Goal: Task Accomplishment & Management: Manage account settings

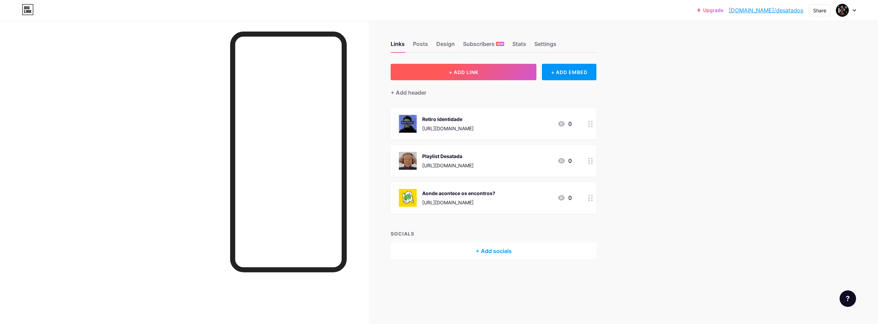
click at [455, 67] on button "+ ADD LINK" at bounding box center [464, 72] width 146 height 16
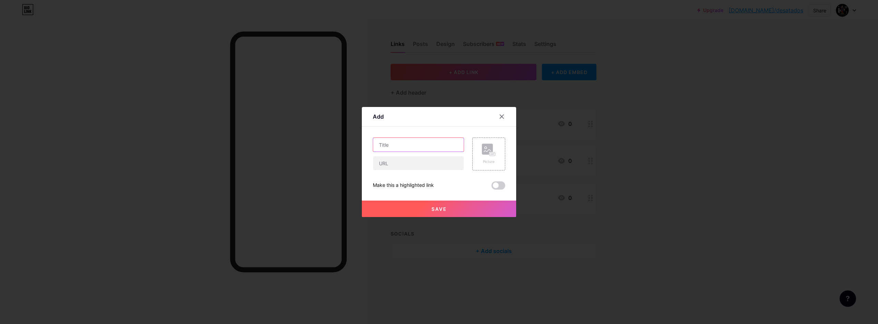
click at [401, 143] on input "text" at bounding box center [418, 145] width 91 height 14
type input "Contato para Missões"
click at [406, 157] on input "text" at bounding box center [418, 163] width 91 height 14
click at [486, 147] on rect at bounding box center [487, 149] width 11 height 11
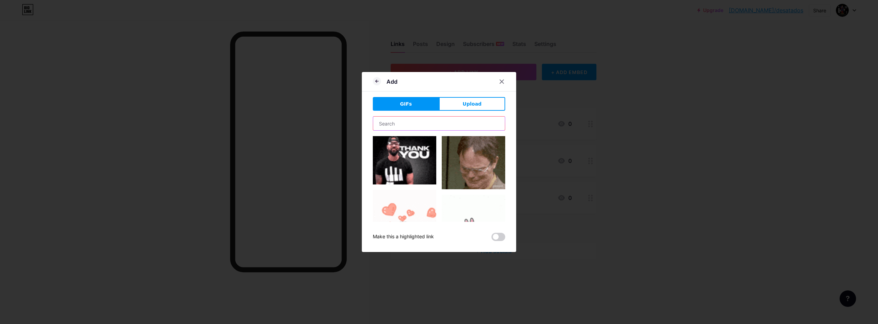
click at [419, 130] on input "text" at bounding box center [439, 124] width 132 height 14
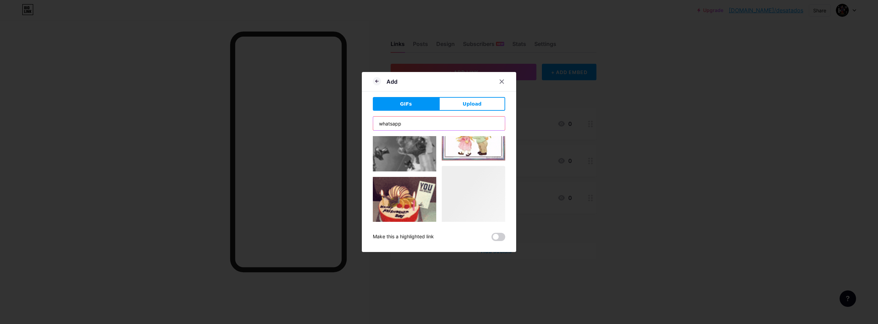
scroll to position [1631, 0]
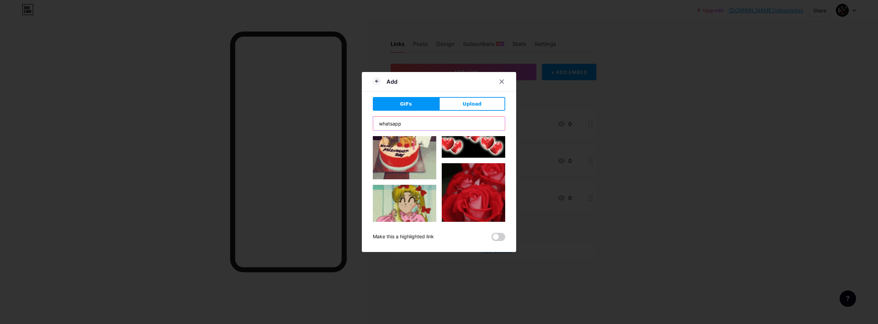
click at [383, 121] on input "whatsapp" at bounding box center [439, 124] width 132 height 14
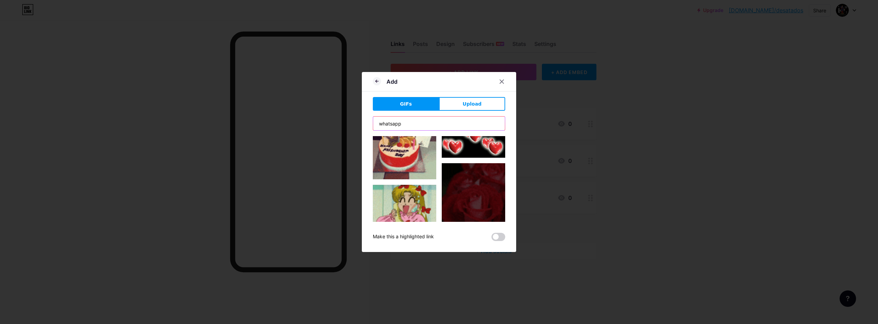
click at [383, 121] on input "whatsapp" at bounding box center [439, 124] width 132 height 14
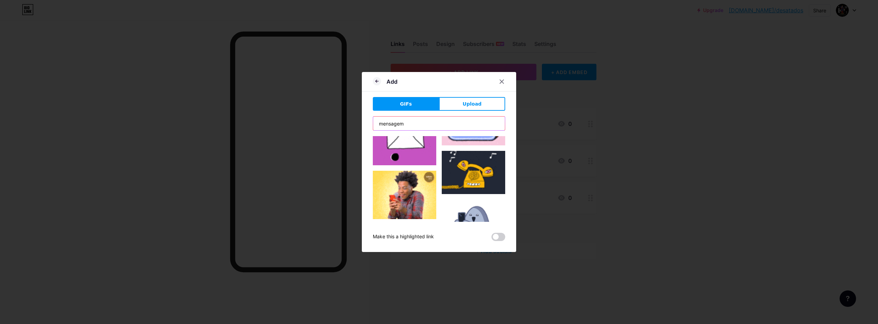
scroll to position [171, 0]
click at [404, 122] on input "mensagem" at bounding box center [439, 124] width 132 height 14
click at [403, 122] on input "mensagem" at bounding box center [439, 124] width 132 height 14
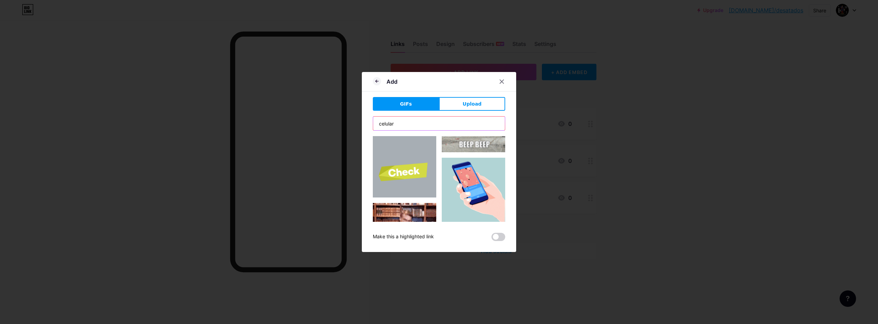
scroll to position [377, 0]
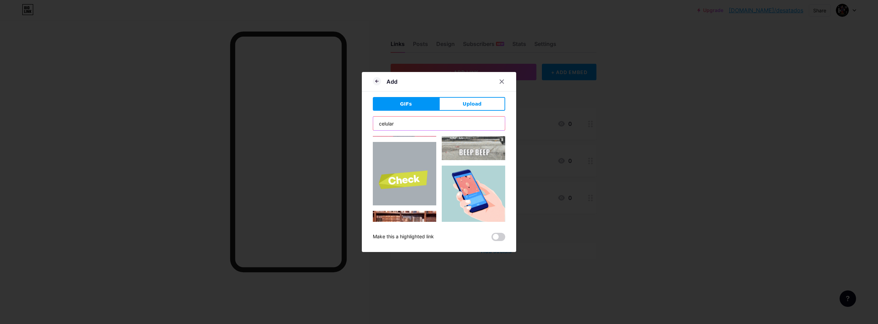
click at [383, 127] on input "celular" at bounding box center [439, 124] width 132 height 14
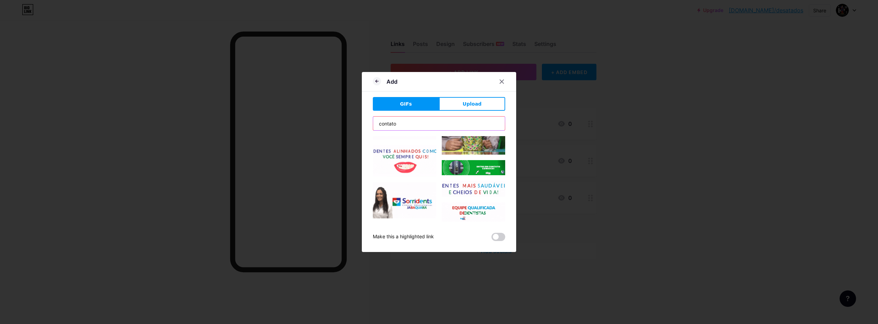
click at [407, 123] on input "contato" at bounding box center [439, 124] width 132 height 14
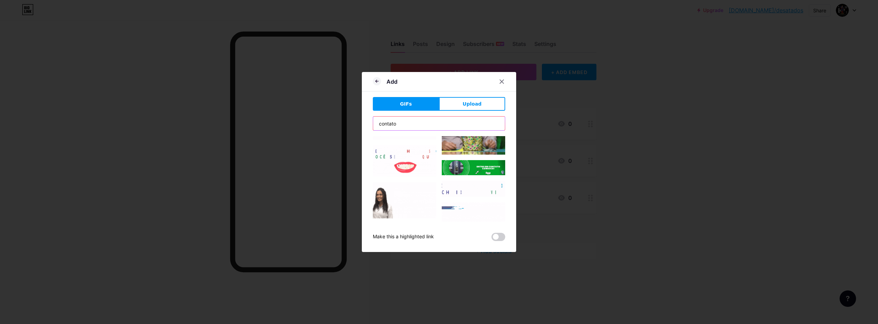
click at [407, 123] on input "contato" at bounding box center [439, 124] width 132 height 14
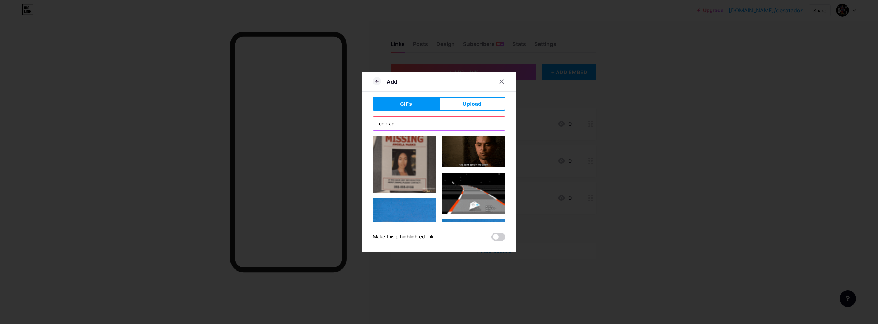
scroll to position [514, 0]
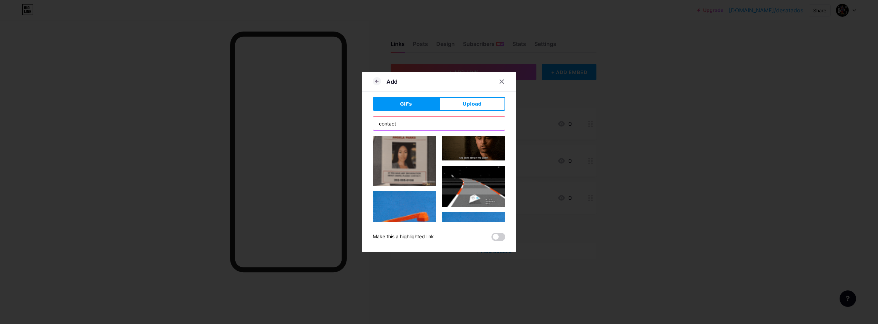
type input "contact"
click at [463, 104] on span "Upload" at bounding box center [472, 103] width 19 height 7
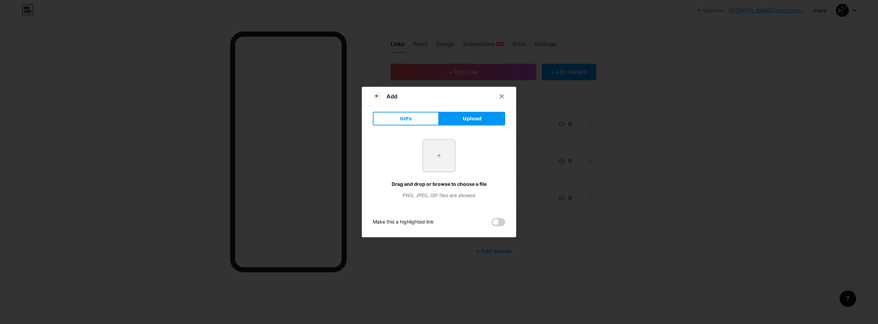
click at [429, 166] on input "file" at bounding box center [439, 156] width 32 height 32
type input "C:\fakepath\i788426.png"
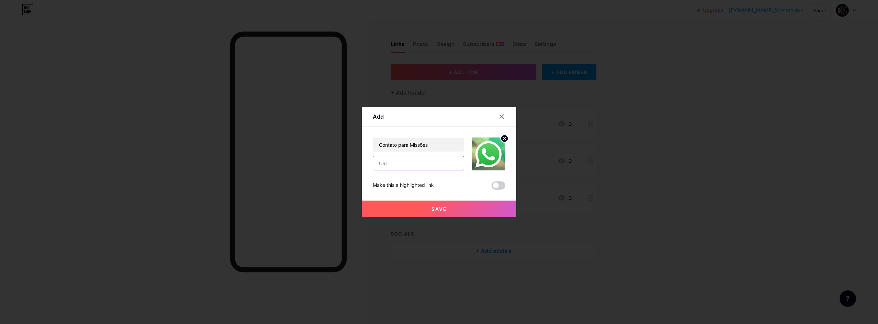
click at [393, 159] on input "text" at bounding box center [418, 163] width 91 height 14
click at [420, 166] on input "text" at bounding box center [418, 163] width 91 height 14
paste input "[URL][DOMAIN_NAME][PHONE_NUMBER]"
type input "[URL][DOMAIN_NAME][PHONE_NUMBER]"
click at [452, 177] on div "Contato para Missões [URL][DOMAIN_NAME][PHONE_NUMBER] Make this a highlighted l…" at bounding box center [439, 164] width 132 height 52
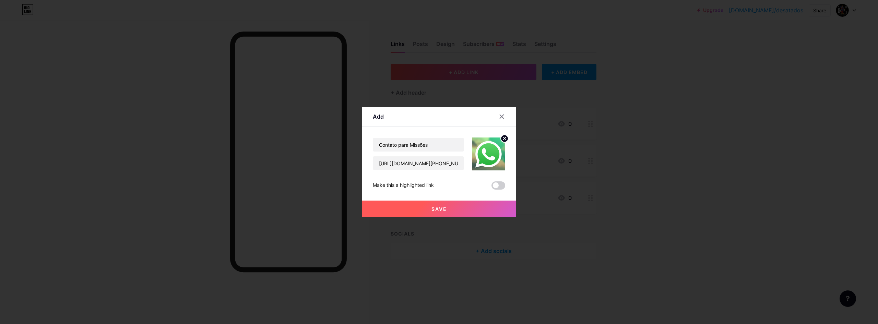
click at [442, 209] on span "Save" at bounding box center [438, 209] width 15 height 6
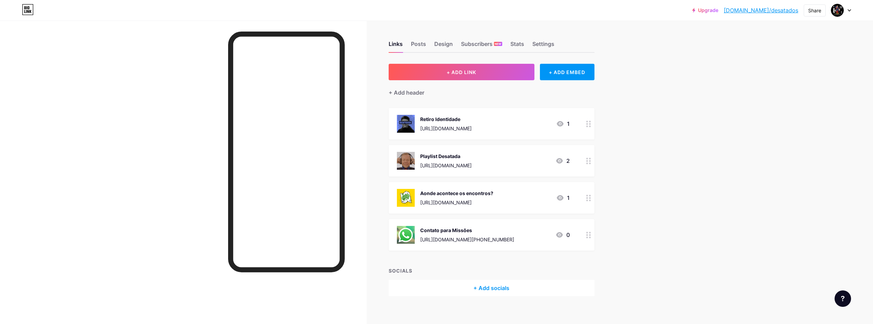
click at [650, 209] on div "Upgrade [DOMAIN_NAME]/desata... [DOMAIN_NAME]/desatados Share Switch accounts J…" at bounding box center [436, 165] width 873 height 331
click at [649, 81] on div "Upgrade [DOMAIN_NAME]/desata... [DOMAIN_NAME]/desatados Share Switch accounts J…" at bounding box center [436, 165] width 873 height 331
click at [542, 69] on div "+ ADD EMBED" at bounding box center [567, 72] width 55 height 16
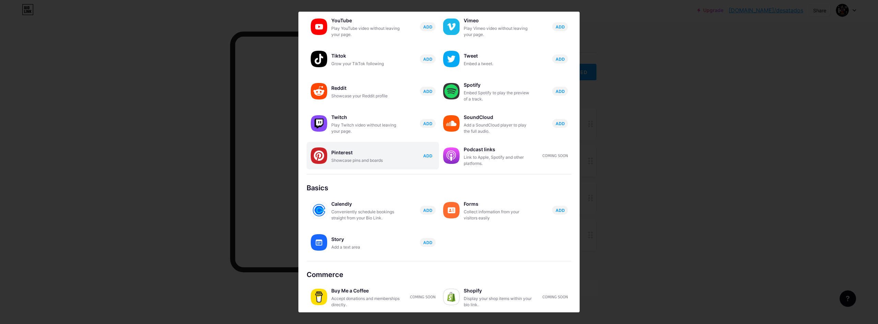
scroll to position [49, 0]
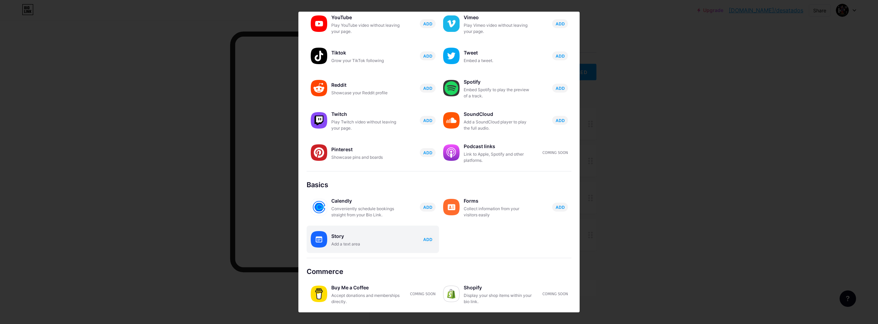
click at [351, 241] on div "Story" at bounding box center [365, 237] width 69 height 10
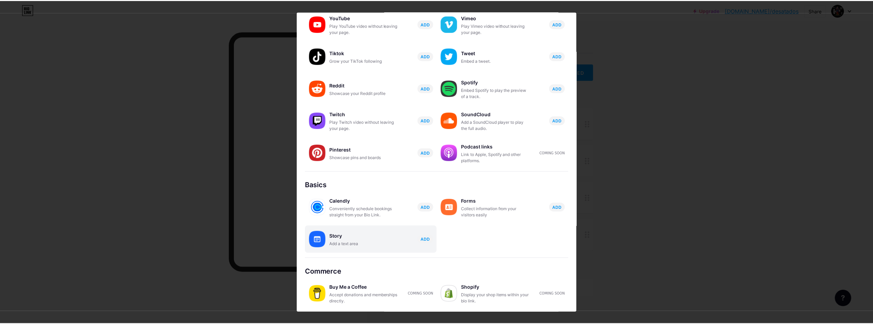
scroll to position [0, 0]
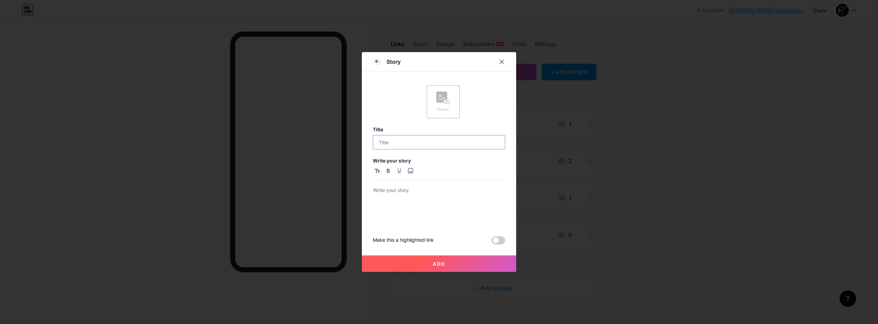
click at [426, 142] on input "text" at bounding box center [439, 142] width 132 height 14
click at [396, 188] on p at bounding box center [439, 191] width 132 height 10
click at [388, 144] on input "text" at bounding box center [439, 142] width 132 height 14
click at [447, 103] on rect at bounding box center [447, 102] width 6 height 4
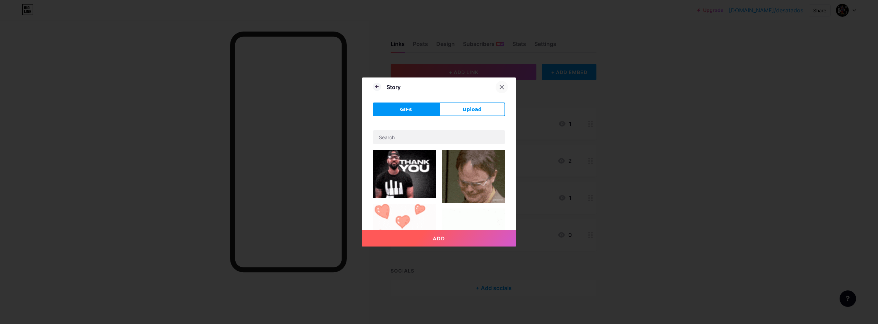
click at [500, 87] on icon at bounding box center [501, 86] width 5 height 5
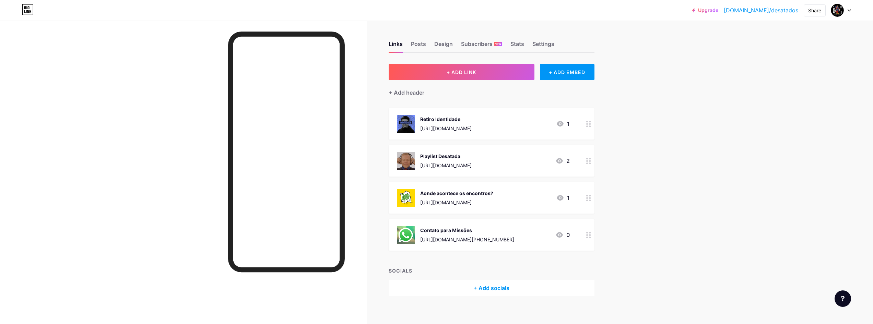
click at [685, 117] on div "Upgrade [DOMAIN_NAME]/desata... [DOMAIN_NAME]/desatados Share Switch accounts J…" at bounding box center [436, 165] width 873 height 331
click at [421, 46] on div "Posts" at bounding box center [418, 46] width 15 height 12
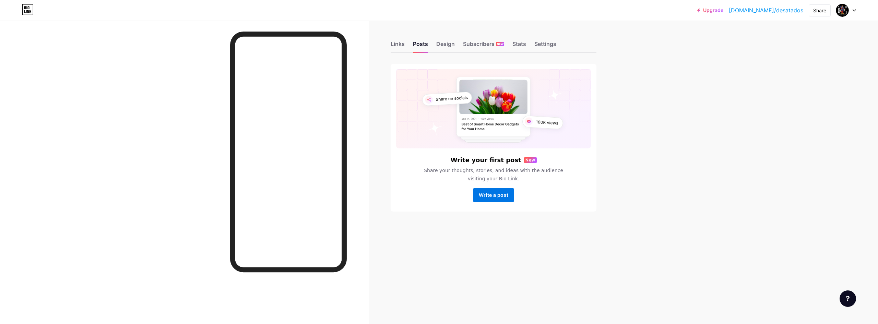
click at [484, 194] on span "Write a post" at bounding box center [493, 195] width 29 height 6
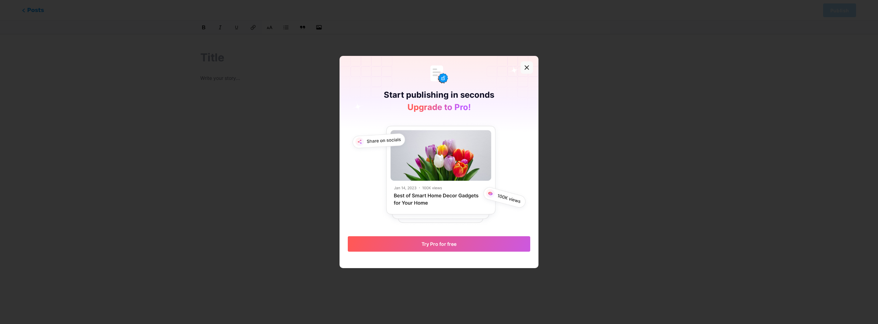
click at [524, 71] on div at bounding box center [527, 67] width 12 height 12
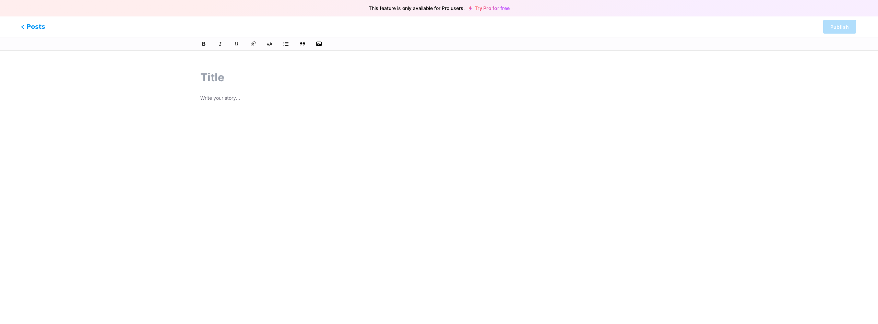
click at [29, 28] on span "Posts" at bounding box center [33, 26] width 24 height 9
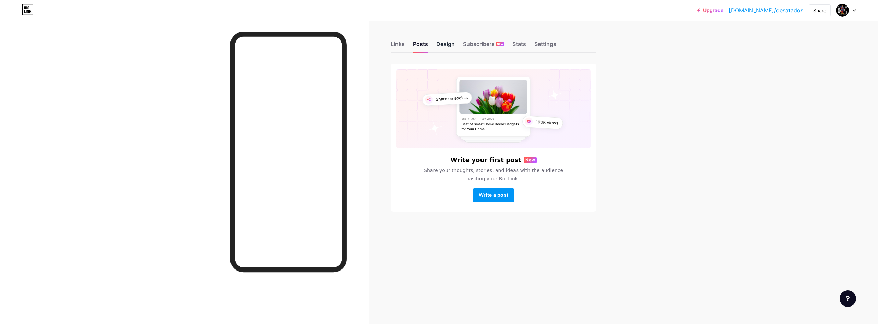
click at [446, 44] on div "Design" at bounding box center [445, 46] width 19 height 12
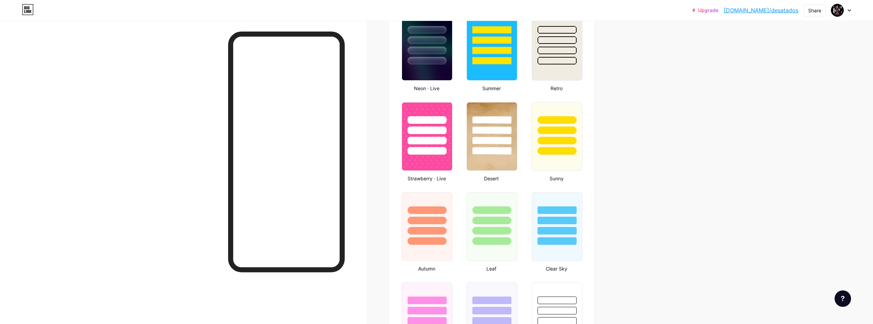
scroll to position [292, 0]
